Goal: Information Seeking & Learning: Learn about a topic

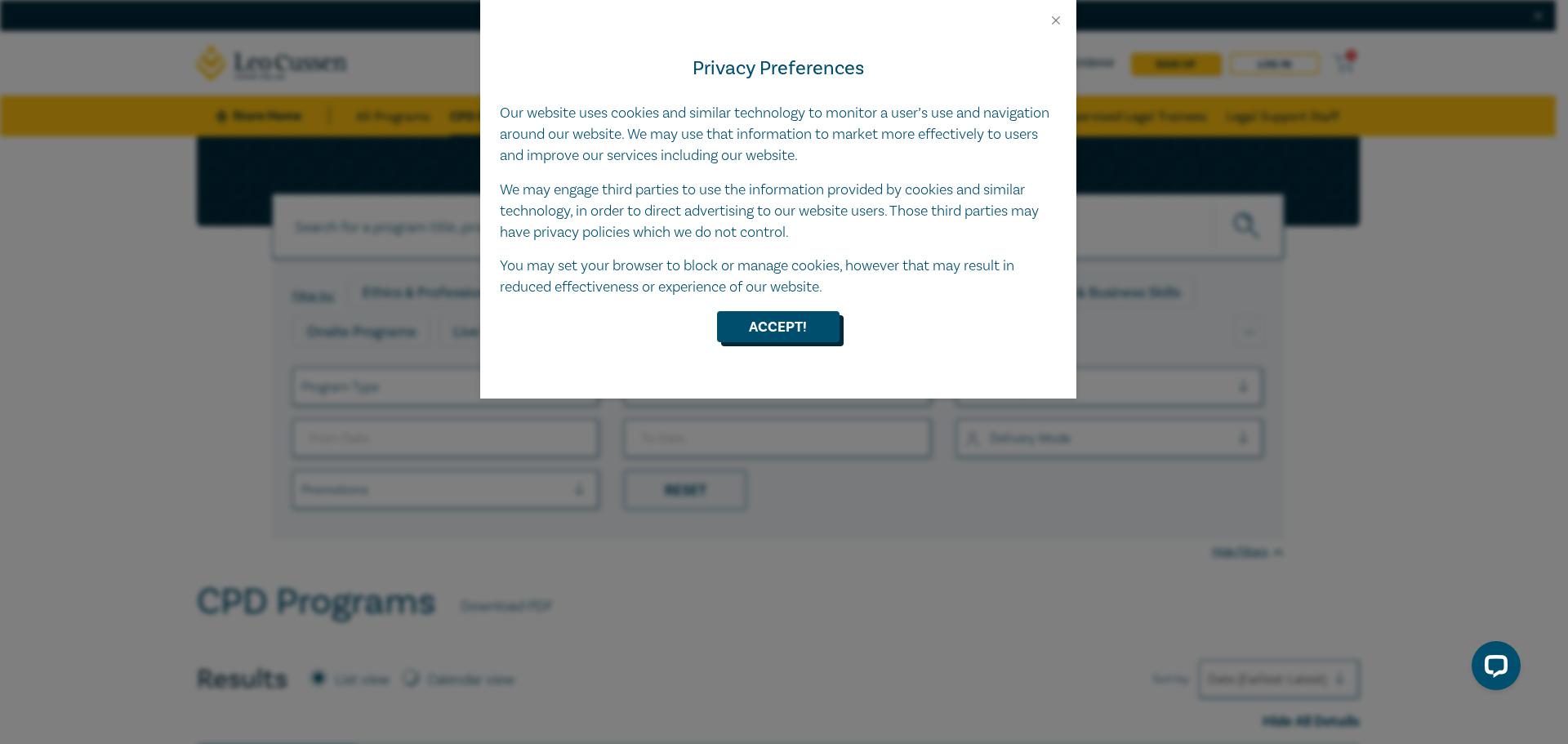
click at [772, 333] on button "Accept!" at bounding box center [779, 326] width 123 height 31
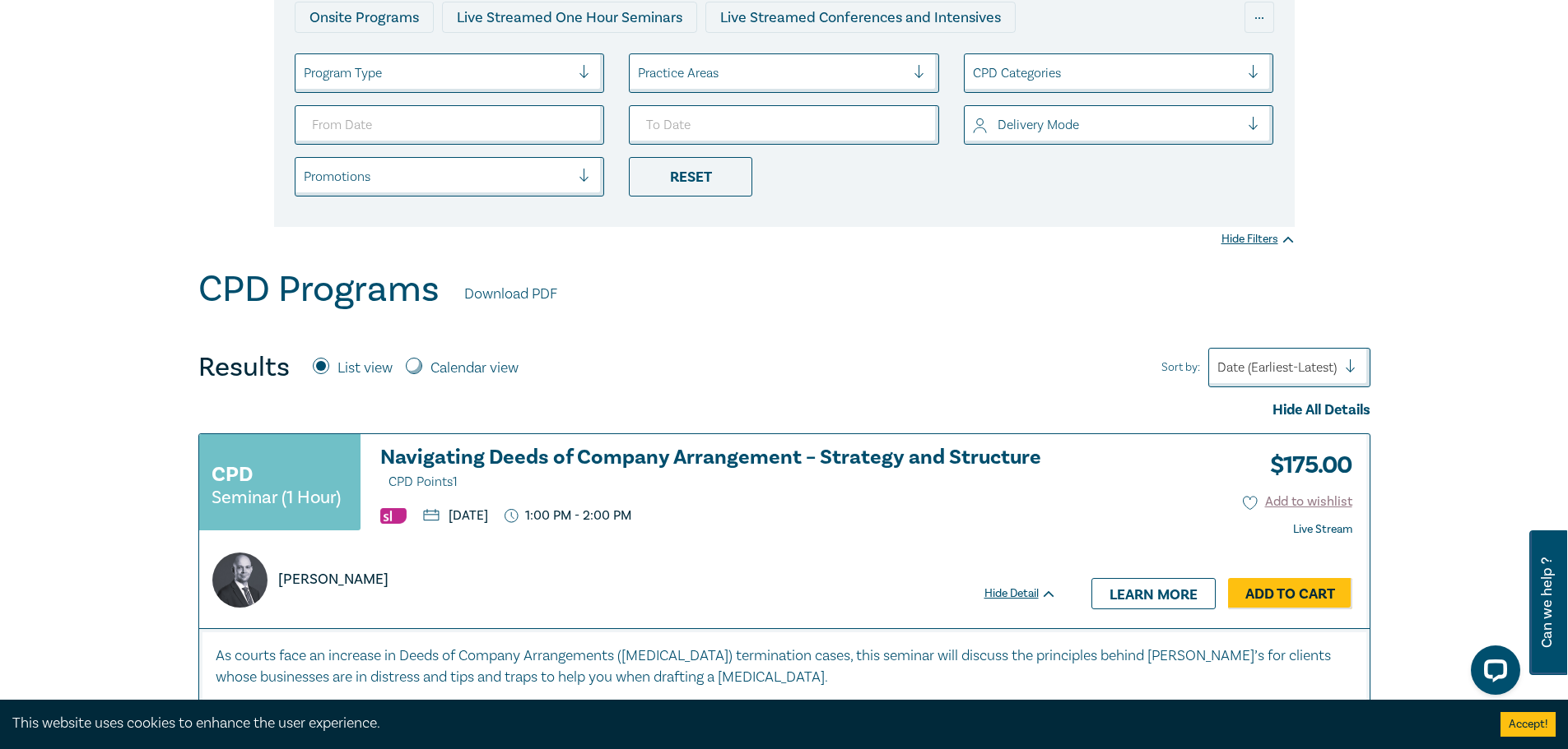
scroll to position [247, 0]
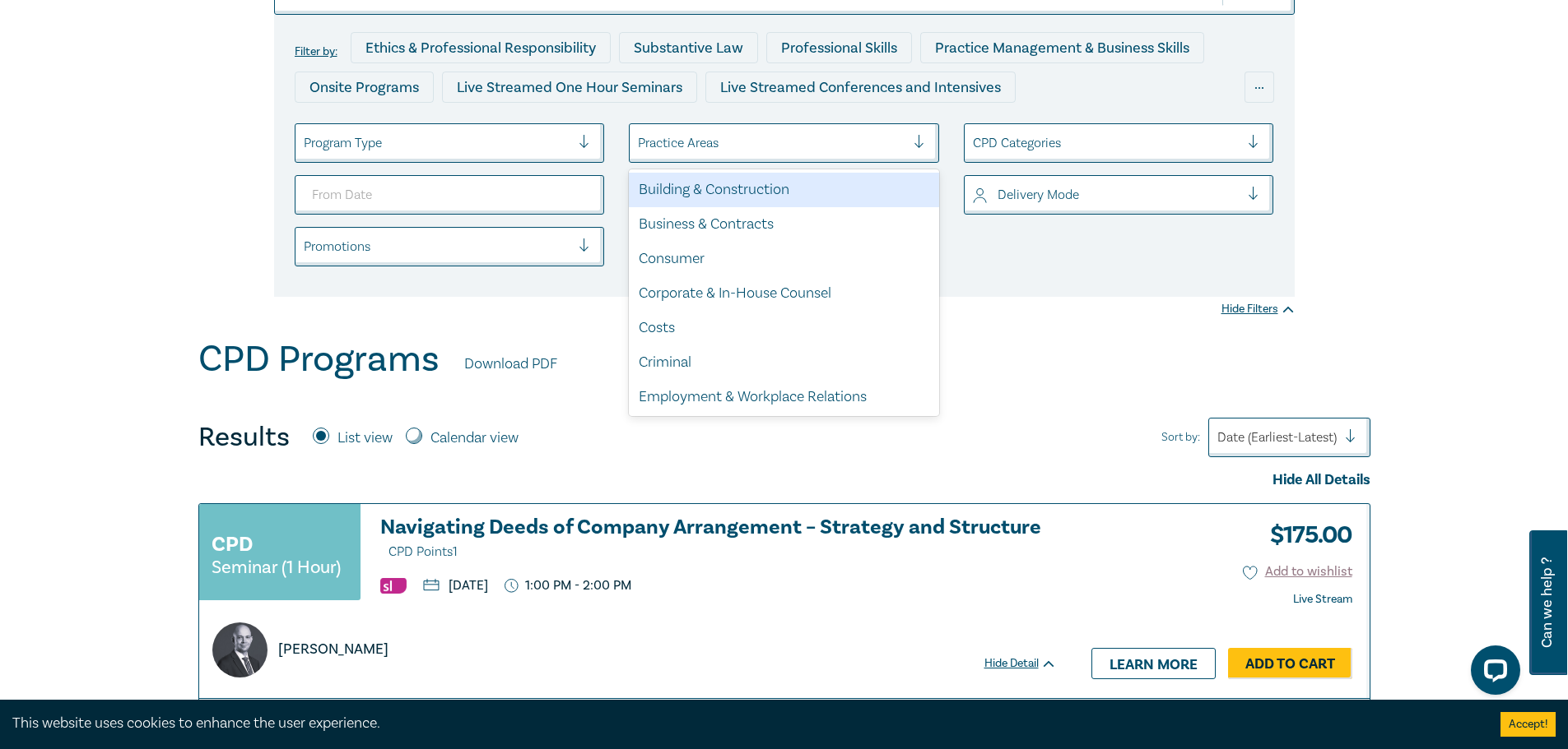
click at [675, 140] on div at bounding box center [772, 143] width 268 height 22
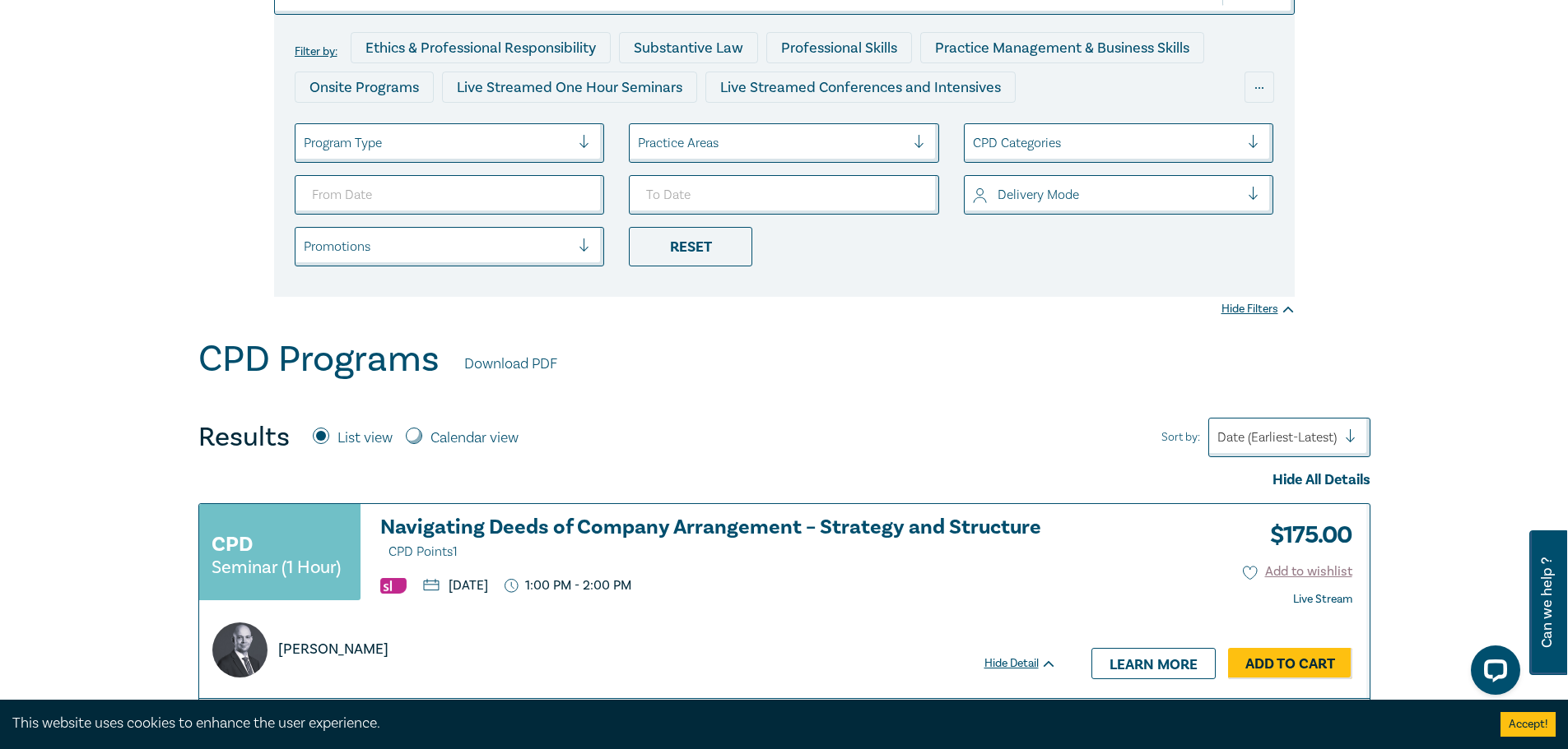
click at [1053, 130] on div "CPD Categories" at bounding box center [1106, 142] width 283 height 28
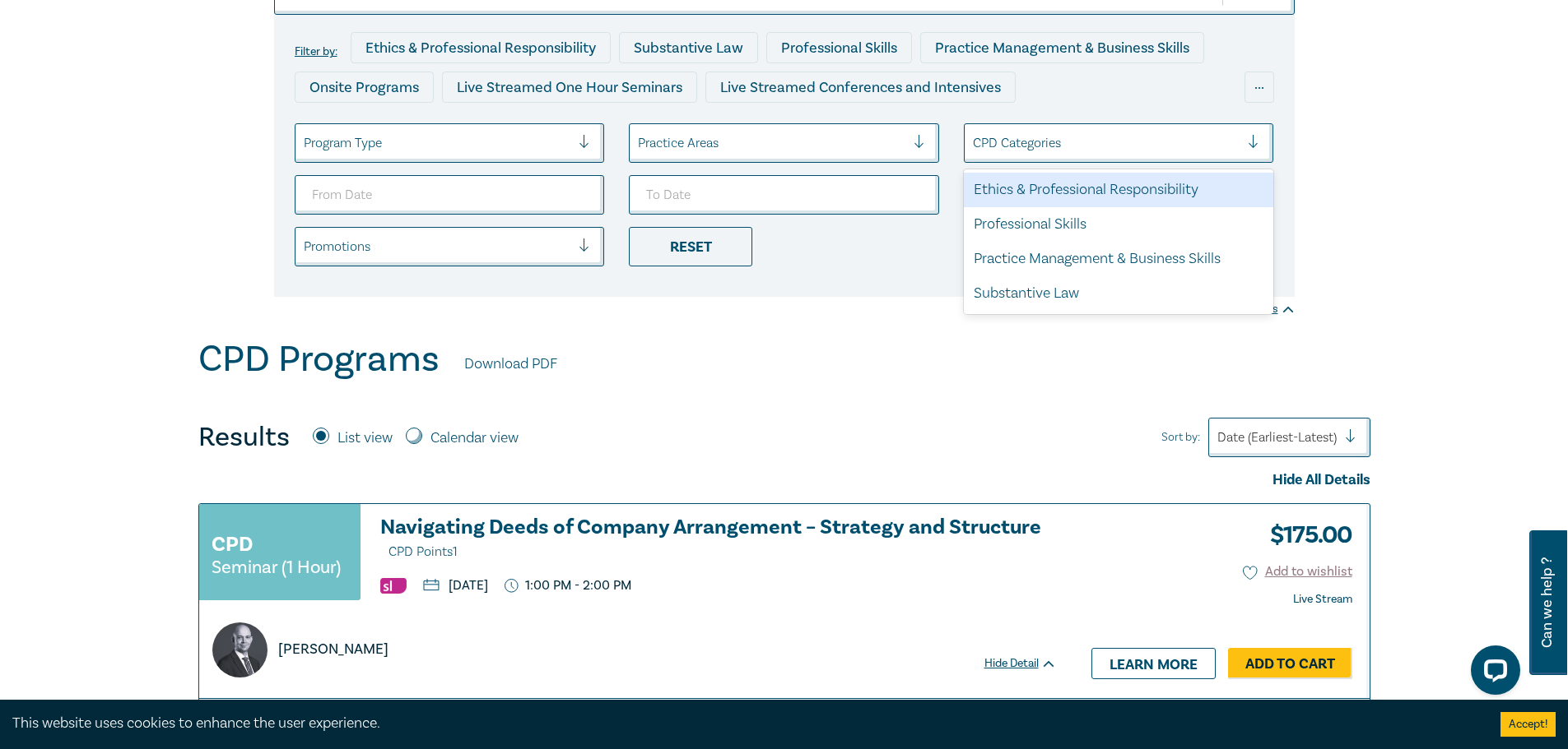
click at [1039, 196] on div "Ethics & Professional Responsibility" at bounding box center [1118, 190] width 310 height 34
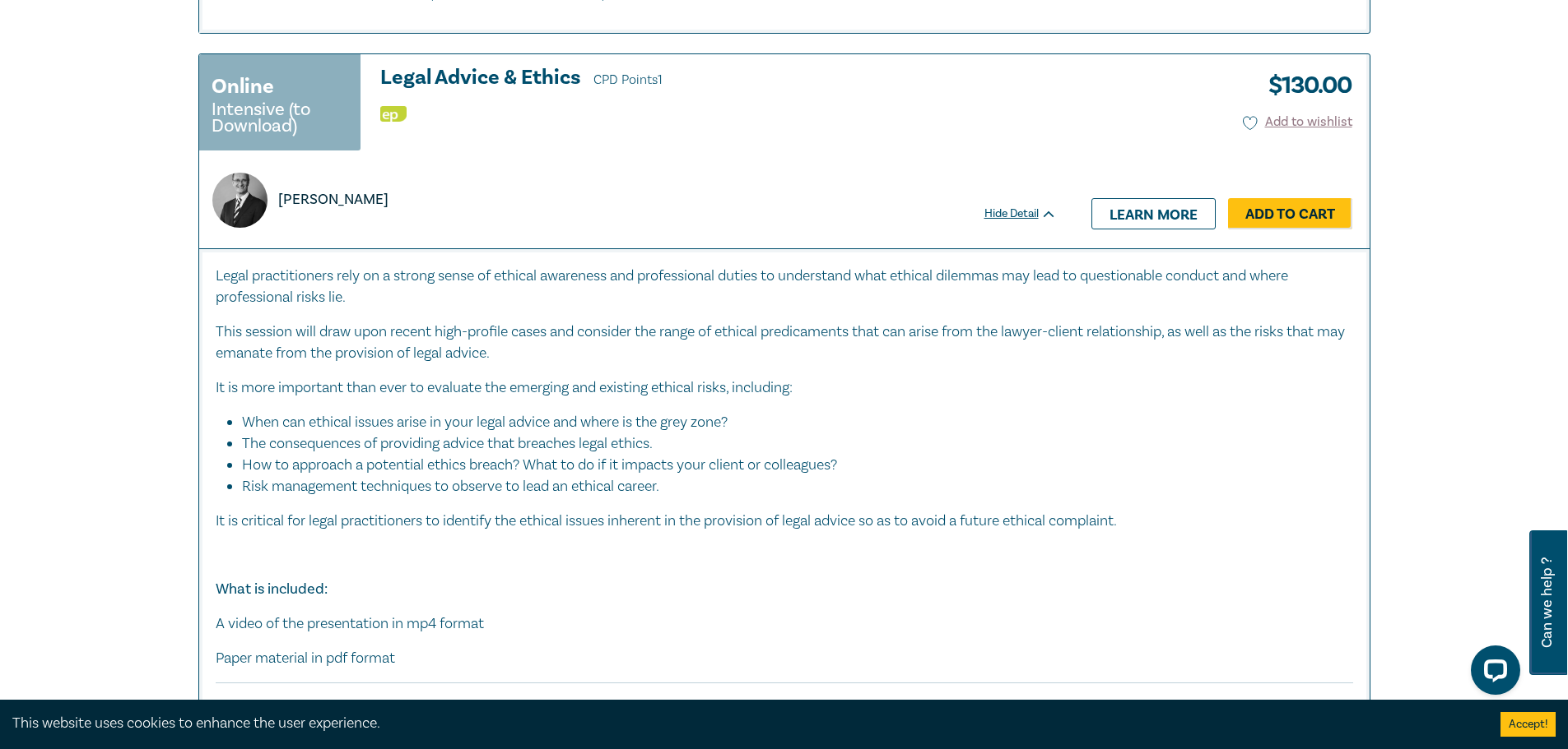
scroll to position [5429, 0]
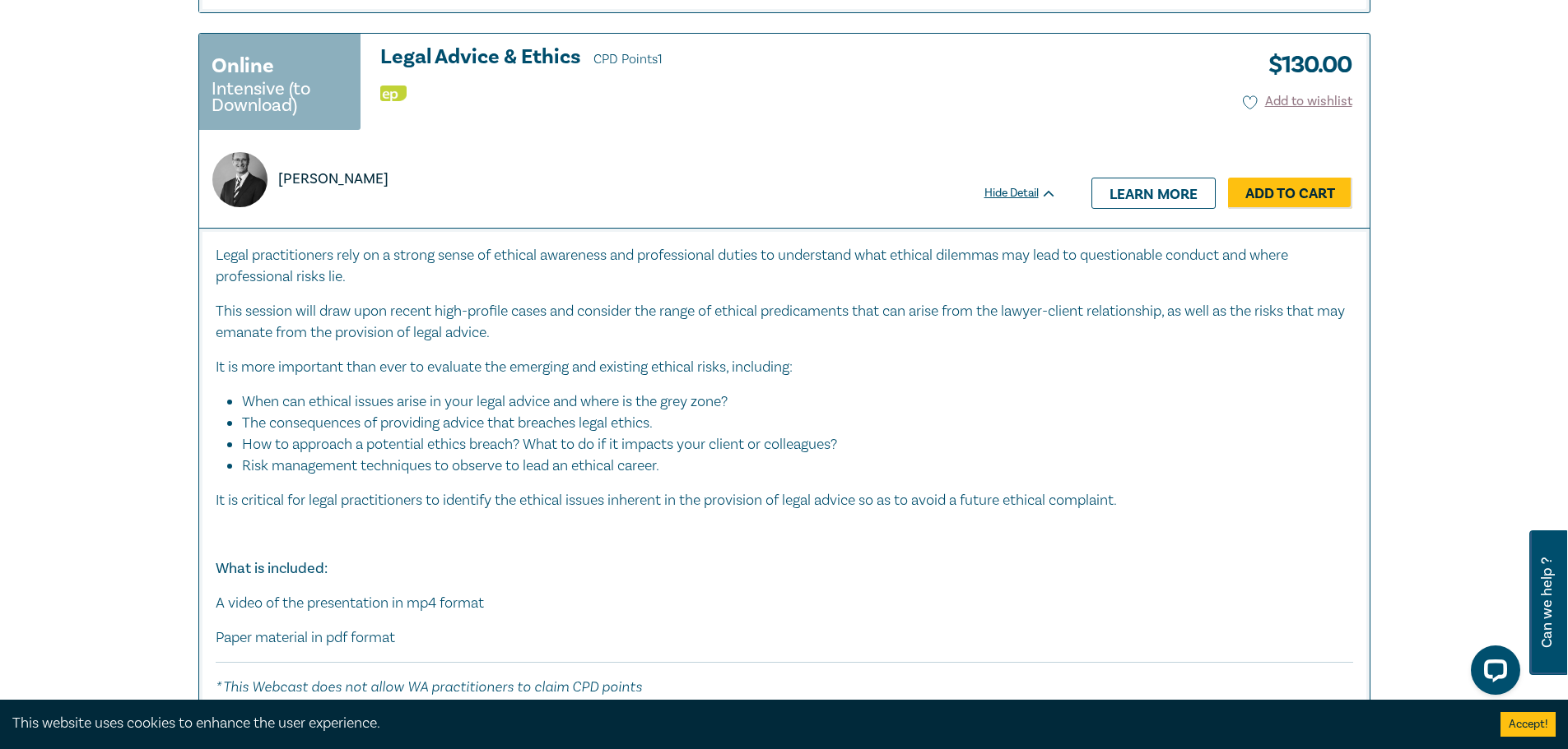
drag, startPoint x: 410, startPoint y: 241, endPoint x: 180, endPoint y: 110, distance: 264.7
click at [206, 95] on div "Online Intensive (to Download) Legal Advice & Ethics CPD Points 1 [PERSON_NAME]…" at bounding box center [636, 130] width 874 height 194
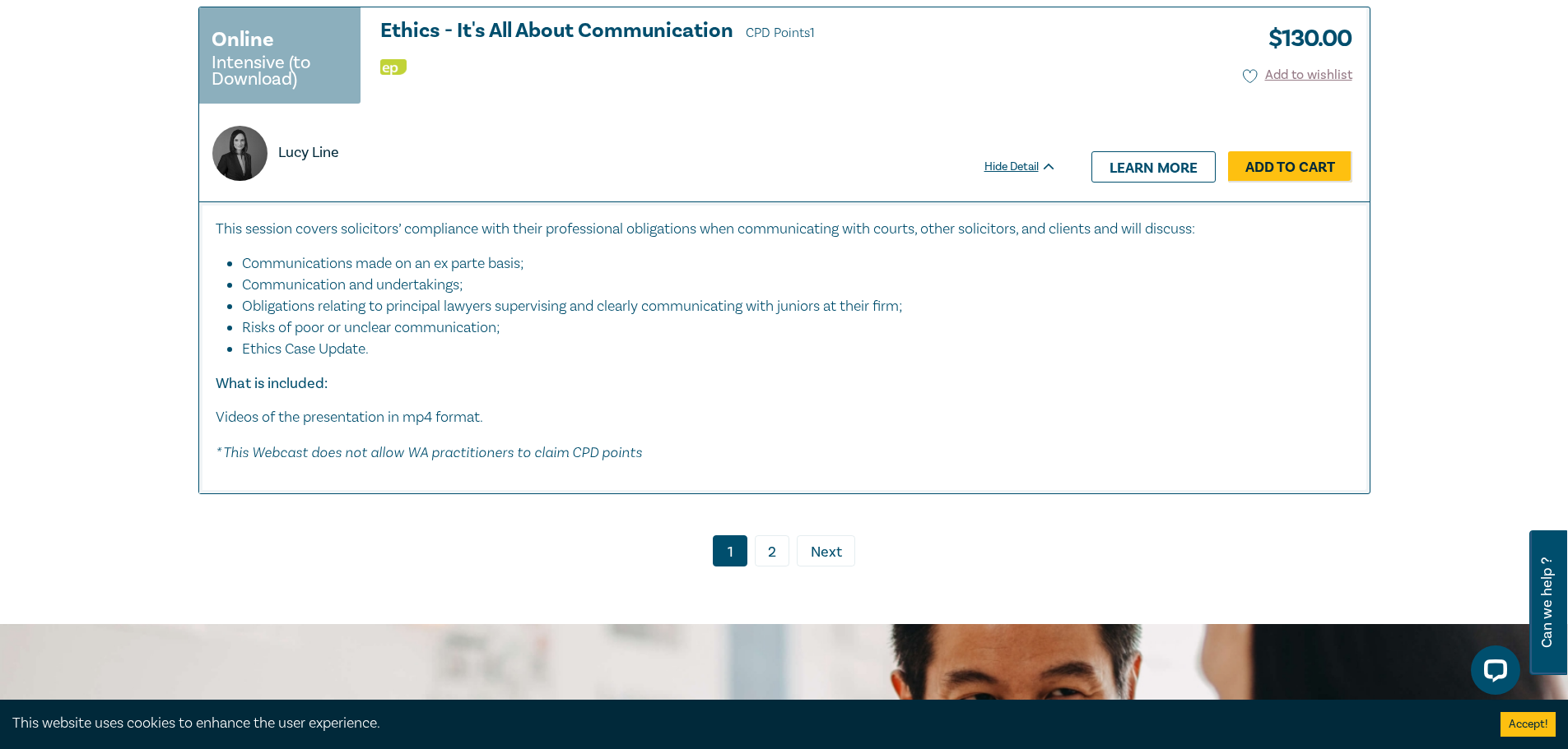
scroll to position [6499, 0]
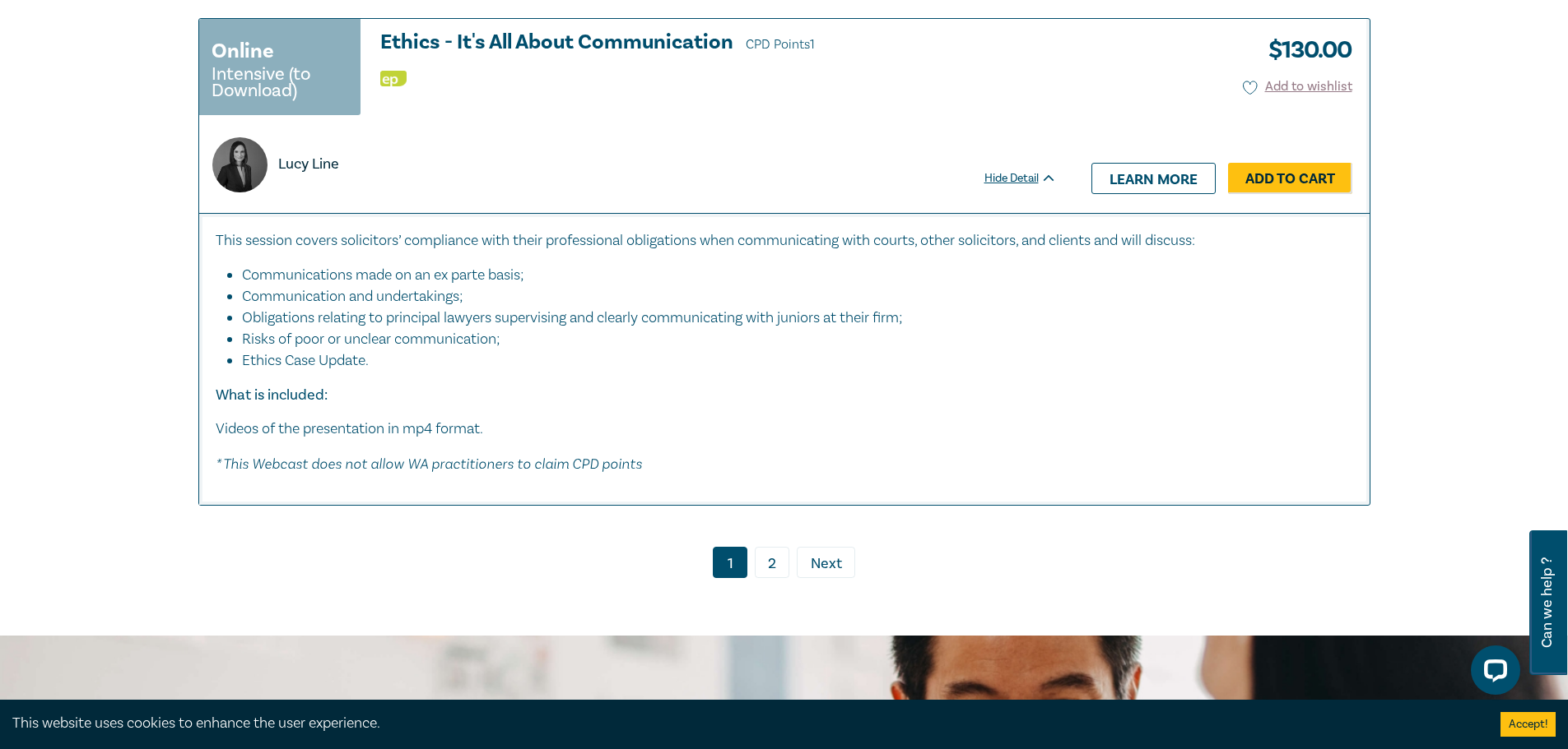
click at [775, 578] on link "2" at bounding box center [771, 562] width 34 height 31
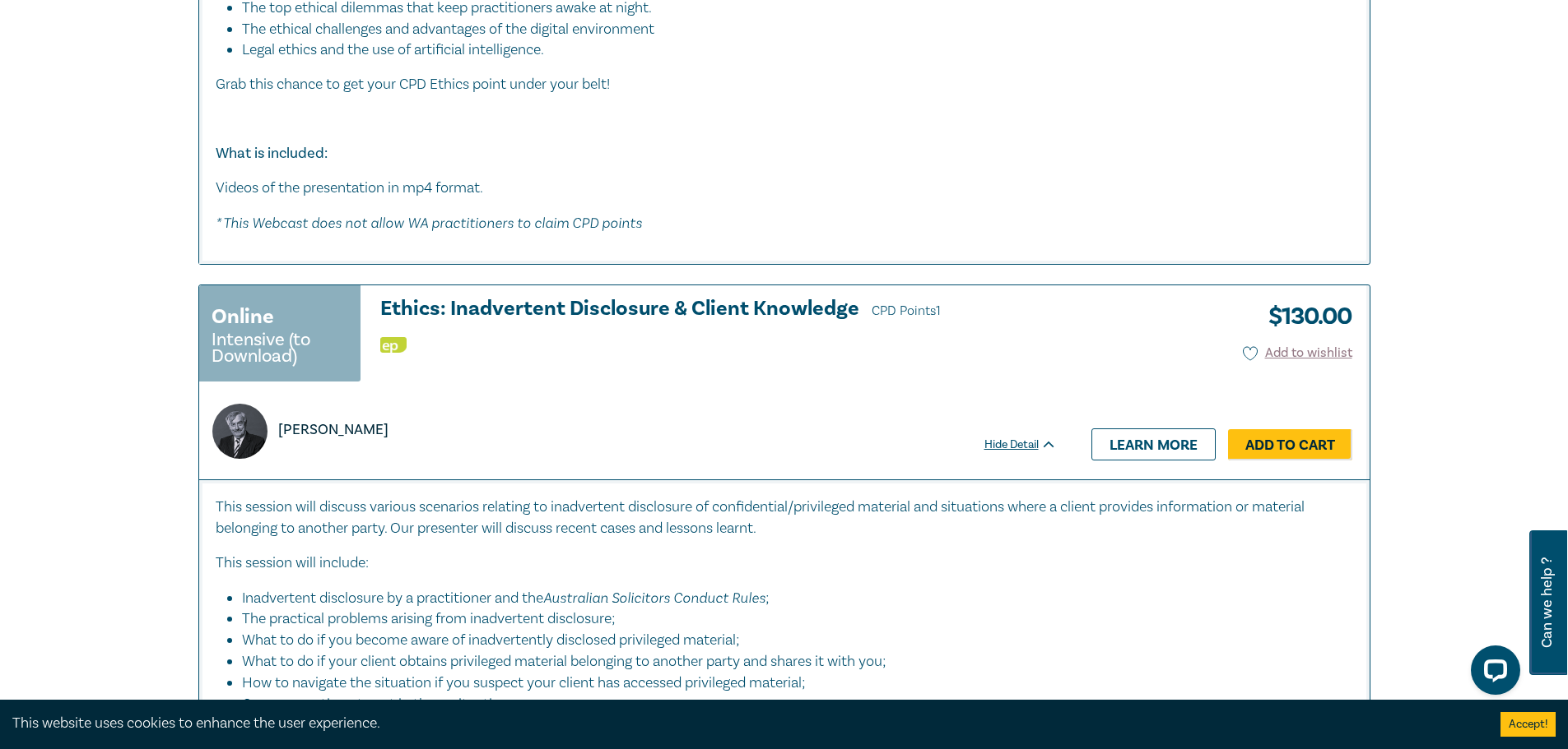
scroll to position [3373, 0]
